Goal: Communication & Community: Answer question/provide support

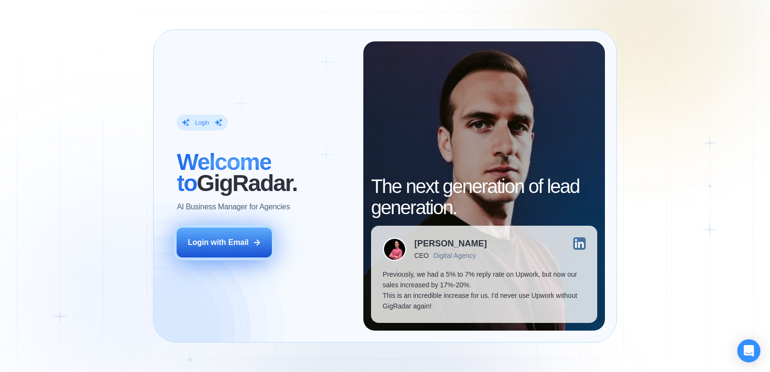
click at [228, 233] on button "Login with Email" at bounding box center [224, 243] width 95 height 30
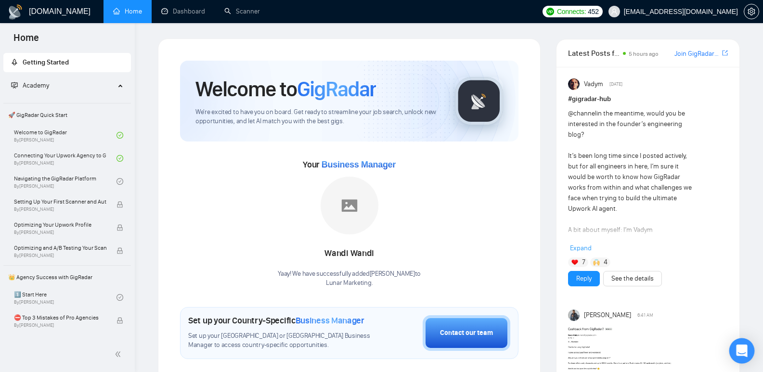
click at [739, 346] on icon "Open Intercom Messenger" at bounding box center [741, 350] width 11 height 13
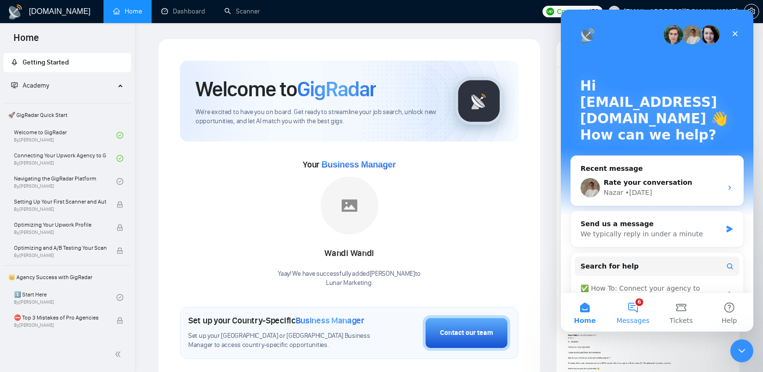
click at [636, 315] on button "6 Messages" at bounding box center [633, 312] width 48 height 38
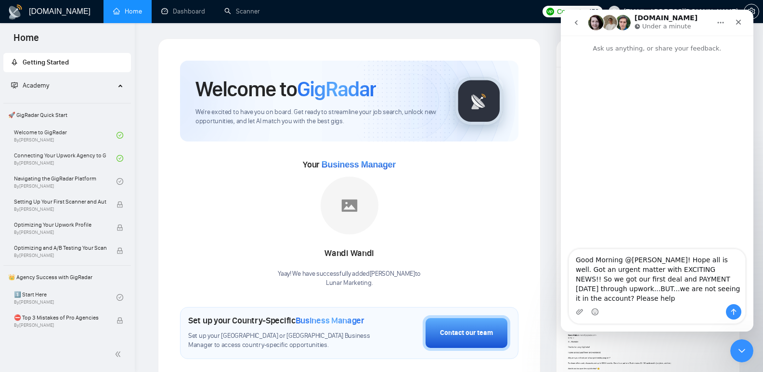
drag, startPoint x: 684, startPoint y: 260, endPoint x: 622, endPoint y: 259, distance: 62.1
click at [622, 259] on textarea "Good Morning @[PERSON_NAME]! Hope all is well. Got an urgent matter with EXCITI…" at bounding box center [657, 276] width 176 height 55
type textarea "Good Morningi! Hope all is well. Got an urgent matter with EXCITING NEWS!! So w…"
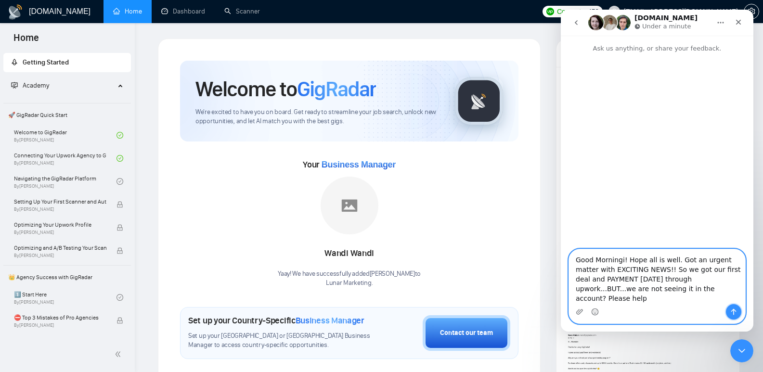
click at [729, 311] on button "Send a message…" at bounding box center [733, 311] width 15 height 15
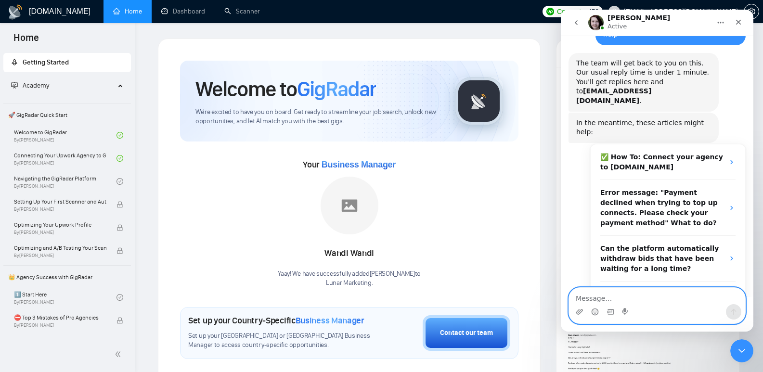
scroll to position [177, 0]
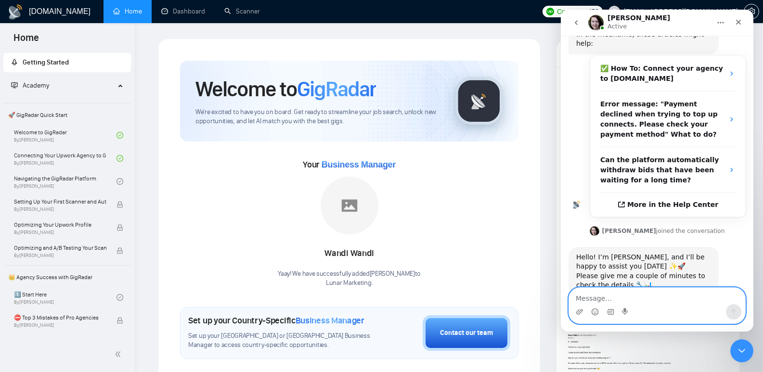
click at [630, 297] on textarea "Message…" at bounding box center [657, 296] width 176 height 16
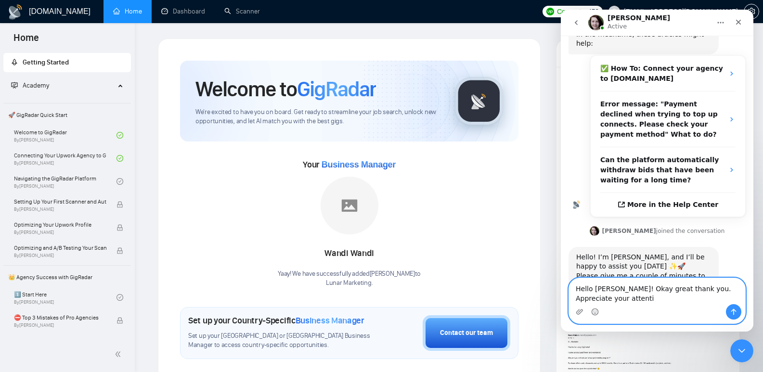
scroll to position [186, 0]
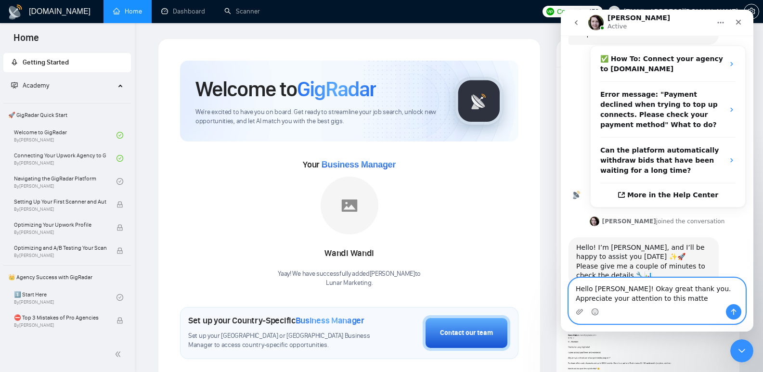
type textarea "Hello [PERSON_NAME]! Okay great thank you. Appreciate your attention to this ma…"
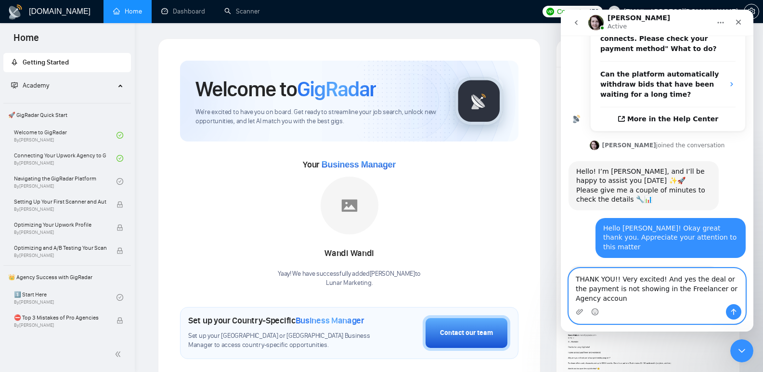
scroll to position [272, 0]
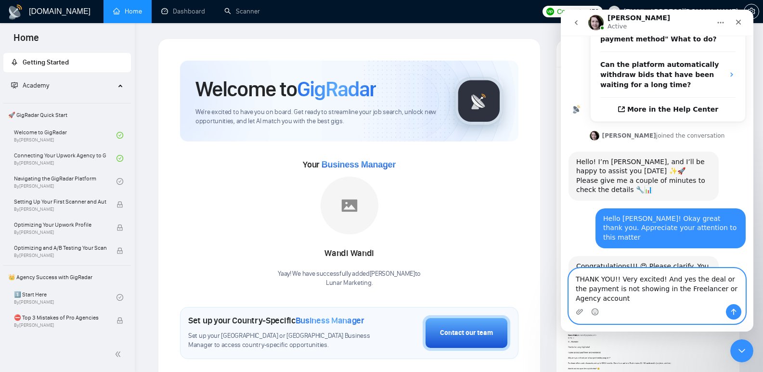
click at [654, 279] on textarea "THANK YOU!! Very excited! And yes the deal or the payment is not showing in the…" at bounding box center [657, 286] width 176 height 36
click at [596, 313] on icon "Emoji picker" at bounding box center [595, 312] width 8 height 8
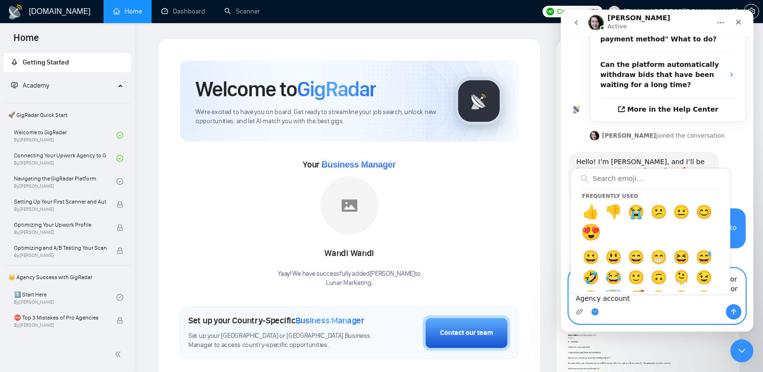
type textarea "THANK YOU!! Very excited! 😍 And yes the deal or the payment is not showing in t…"
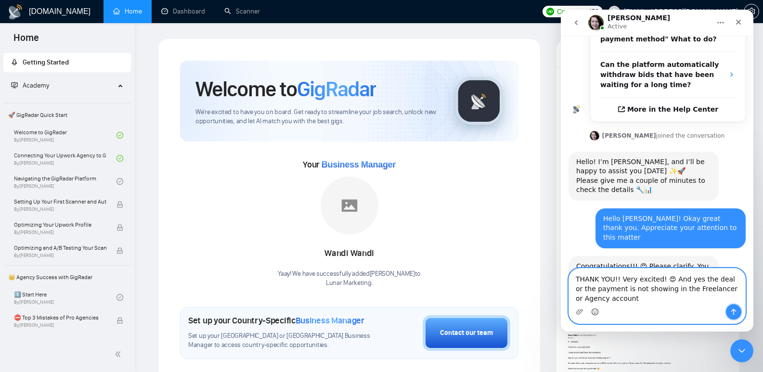
click at [733, 309] on icon "Send a message…" at bounding box center [733, 312] width 5 height 6
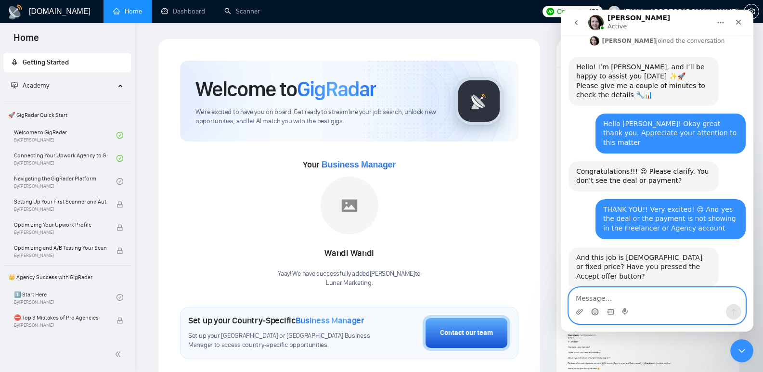
scroll to position [370, 0]
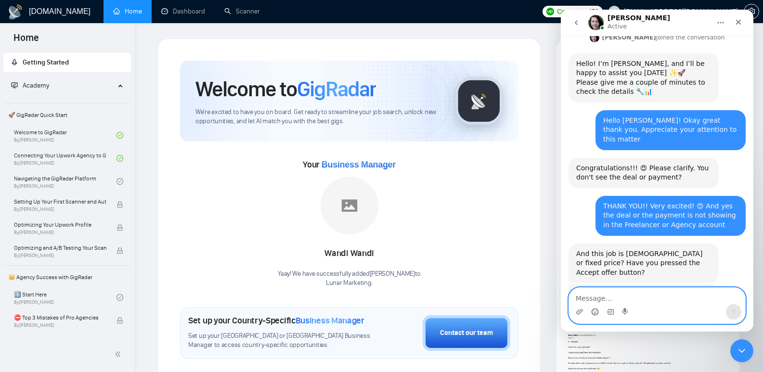
click at [643, 291] on textarea "Message…" at bounding box center [657, 296] width 176 height 16
type textarea "hourly rate. And hold on checking now"
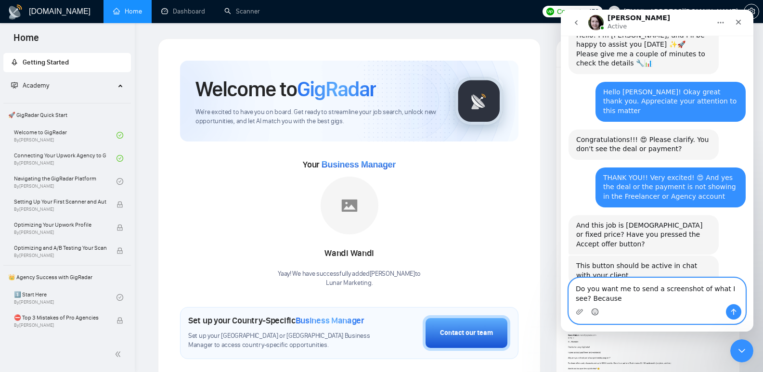
scroll to position [408, 0]
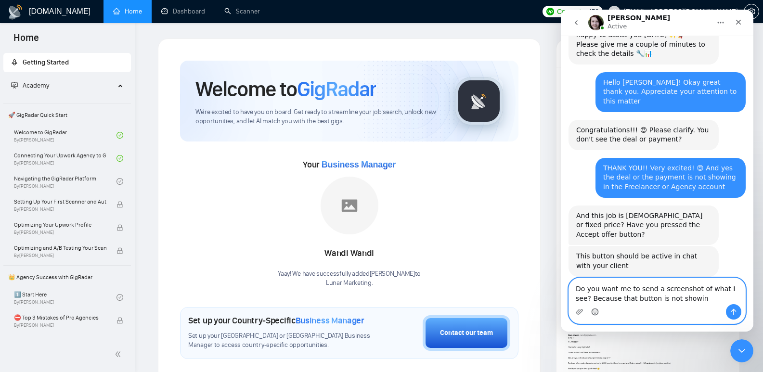
type textarea "Do you want me to send a screenshot of what I see? Because that button is not s…"
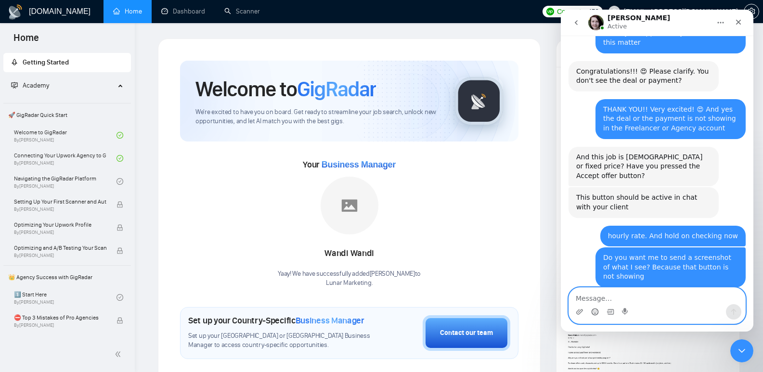
scroll to position [468, 0]
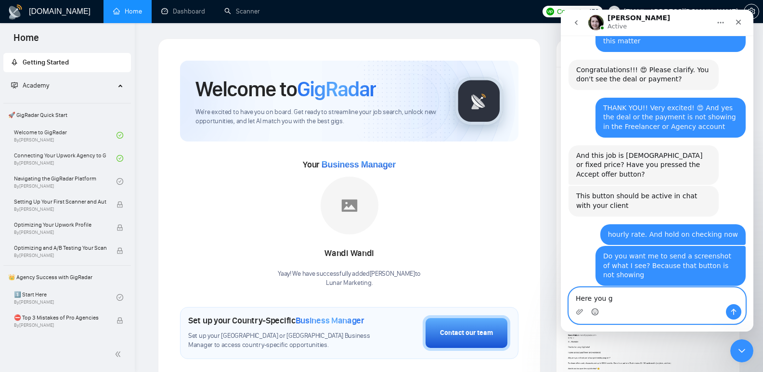
type textarea "Here you go"
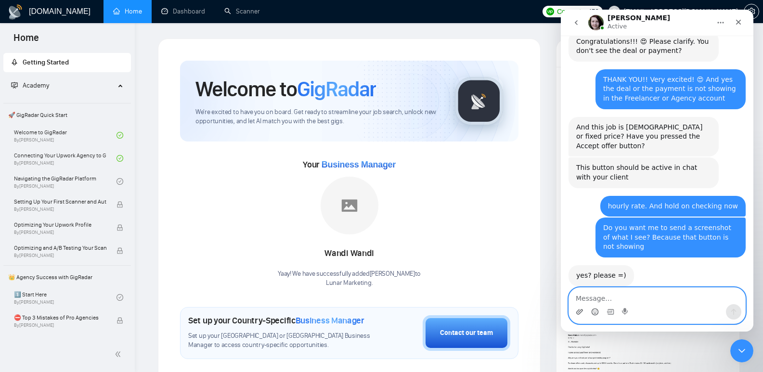
click at [581, 310] on icon "Upload attachment" at bounding box center [579, 312] width 8 height 8
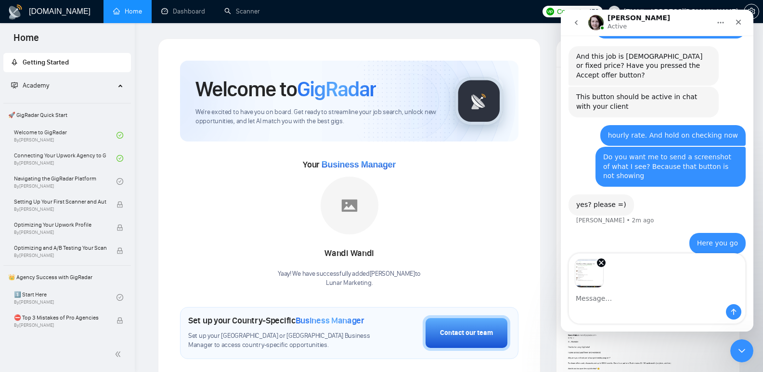
scroll to position [568, 0]
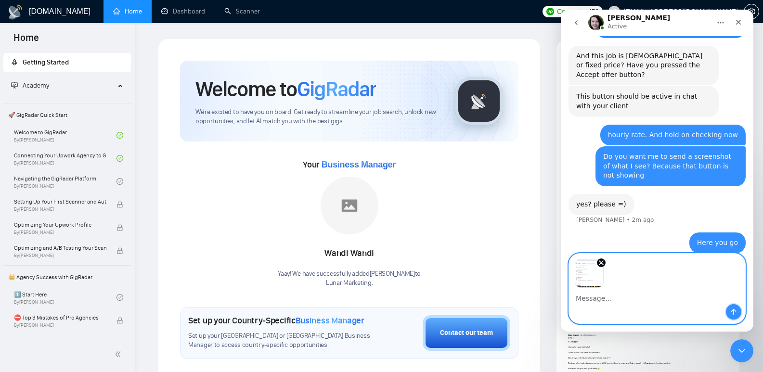
click at [729, 316] on button "Send a message…" at bounding box center [733, 311] width 15 height 15
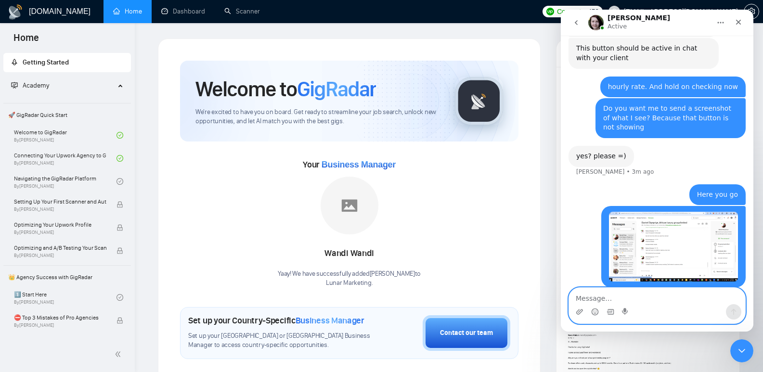
scroll to position [579, 0]
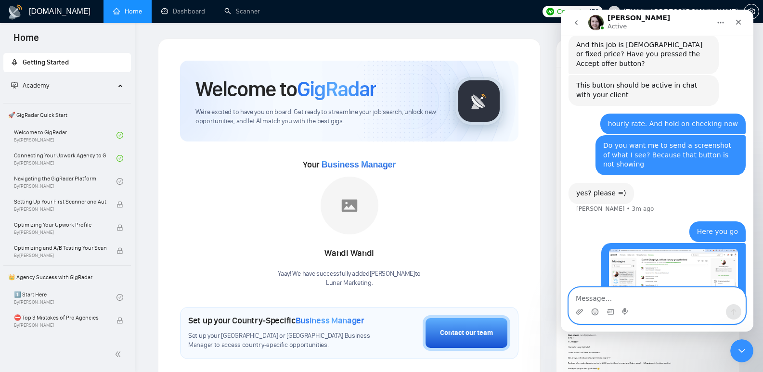
click at [627, 298] on textarea "Message…" at bounding box center [657, 296] width 176 height 16
type textarea "Nothing is showing a button to accept and get paid"
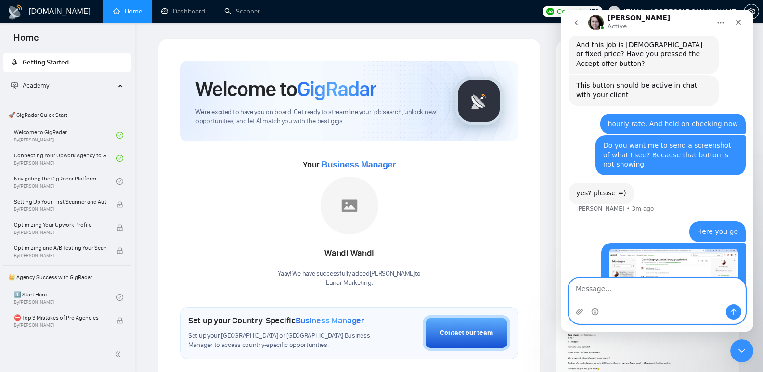
scroll to position [610, 0]
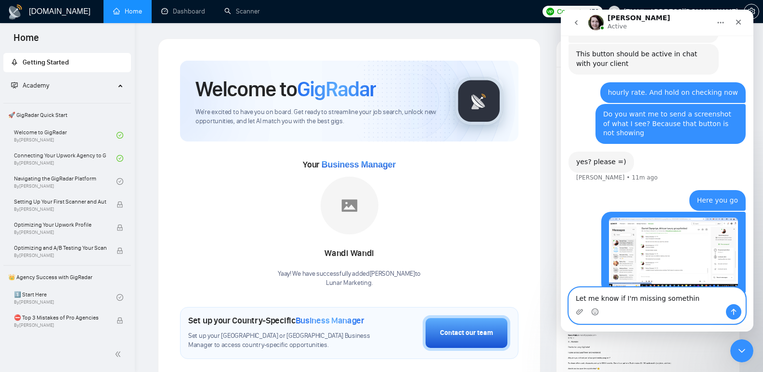
type textarea "Let me know if I'm missing something"
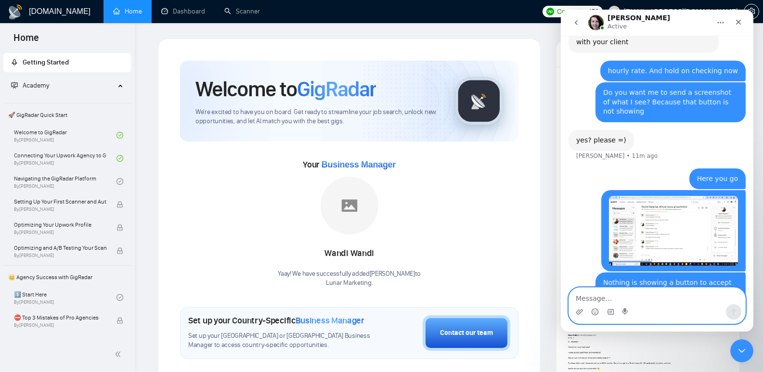
scroll to position [632, 0]
